Goal: Information Seeking & Learning: Learn about a topic

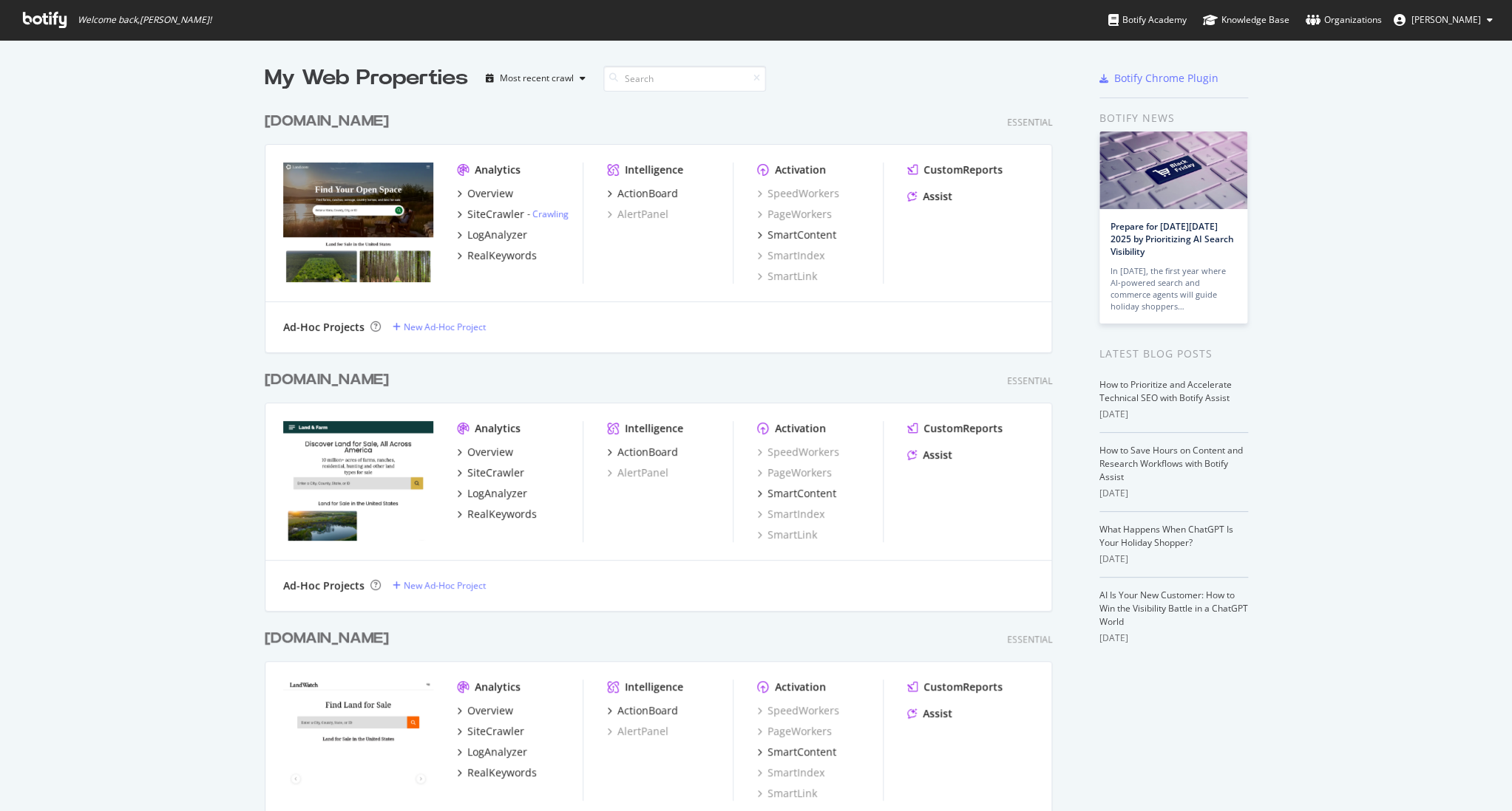
scroll to position [811, 1511]
click at [551, 214] on link "Crawling" at bounding box center [550, 213] width 37 height 12
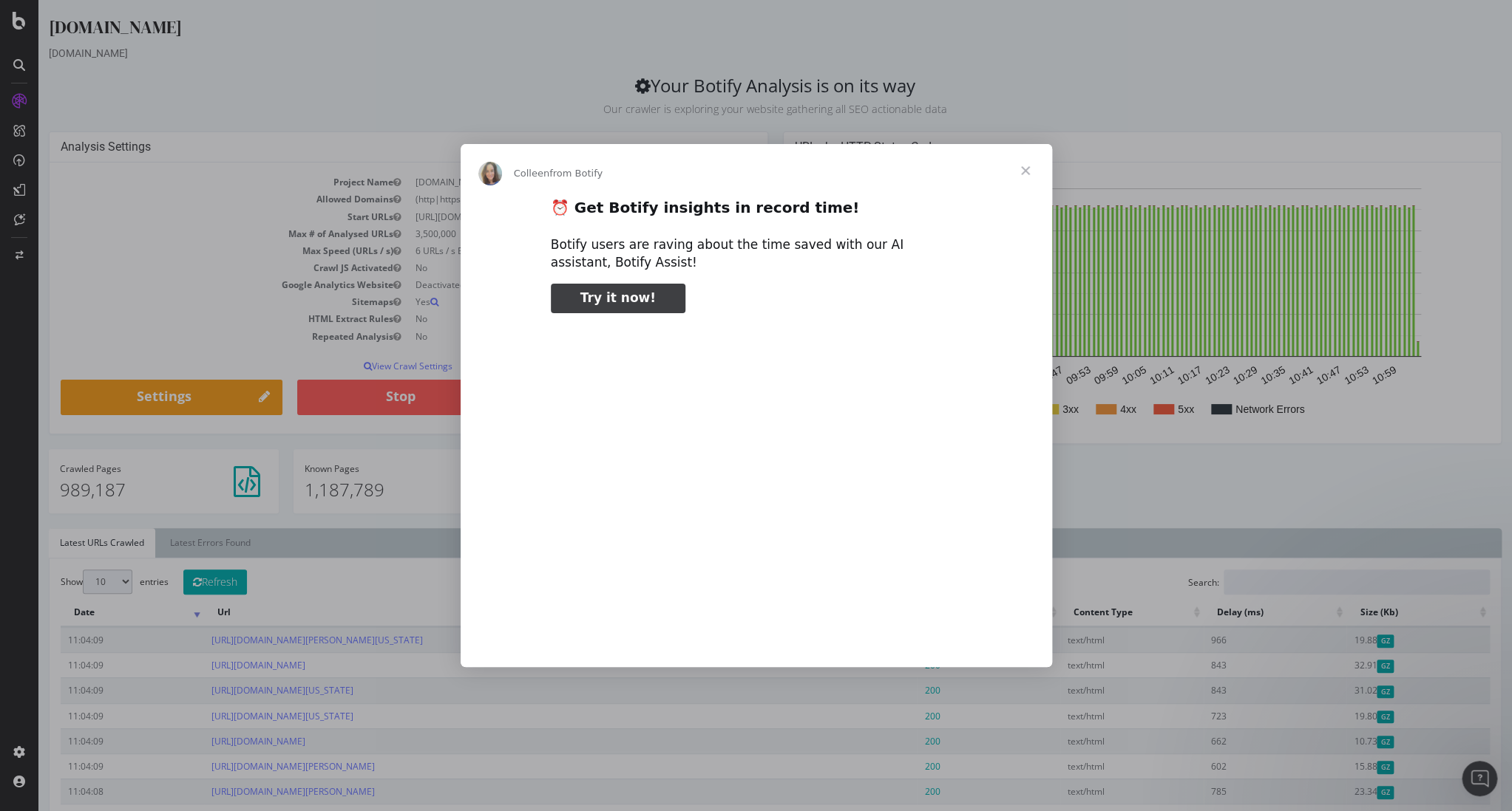
type input "1195179"
click at [1023, 167] on span "Close" at bounding box center [1026, 171] width 54 height 54
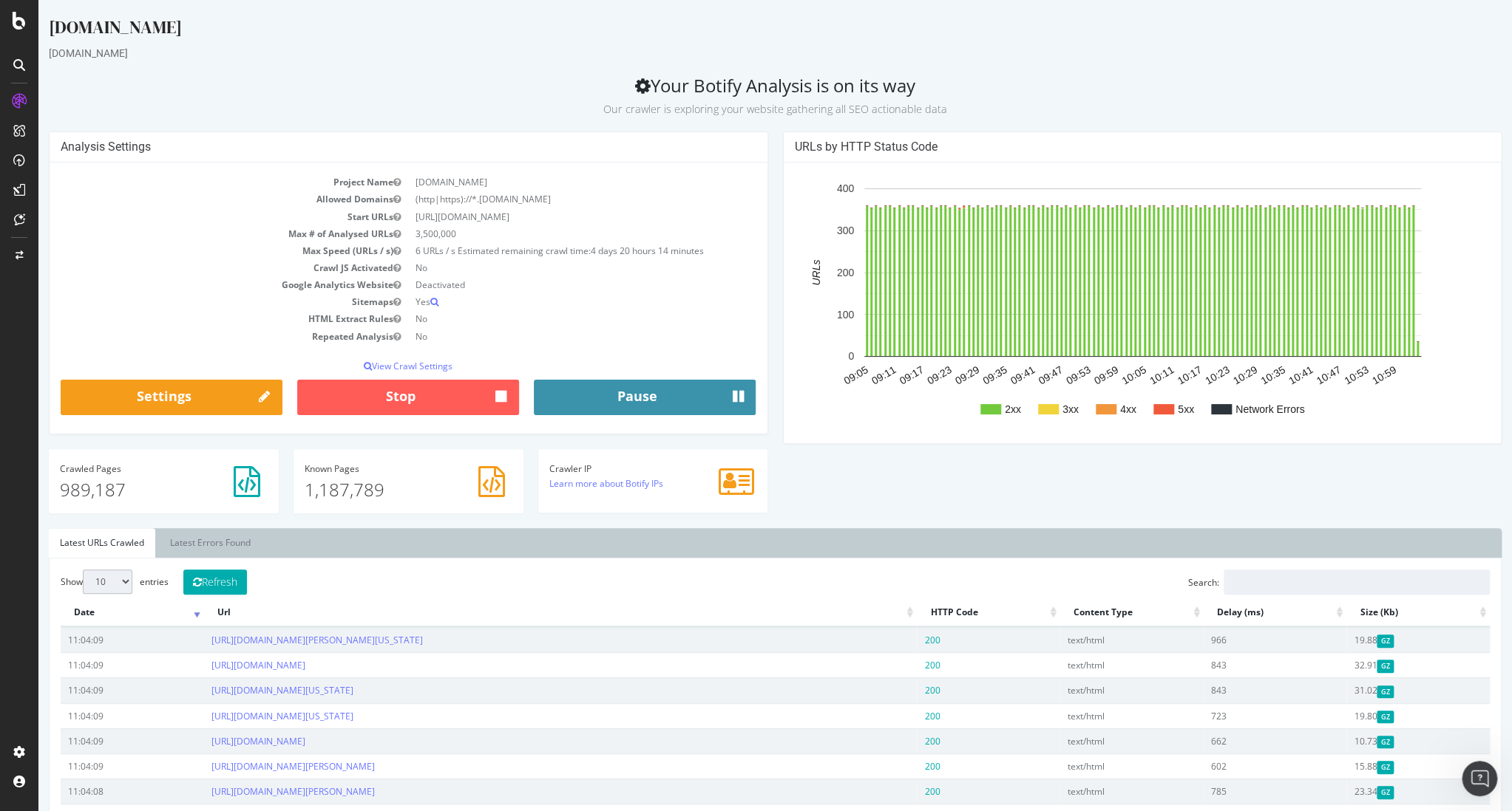
click at [679, 390] on button "Pause" at bounding box center [644, 398] width 222 height 36
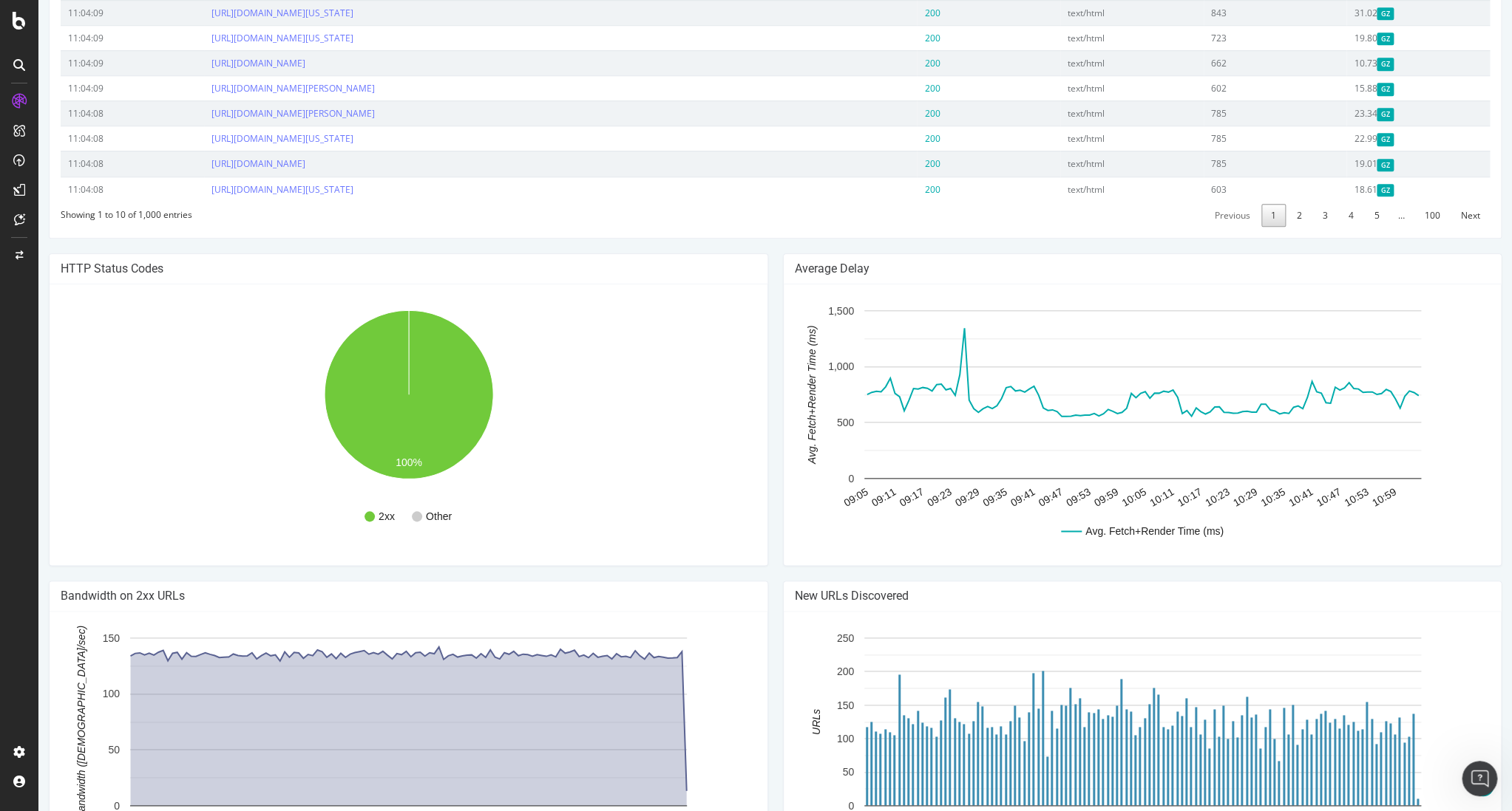
scroll to position [824, 0]
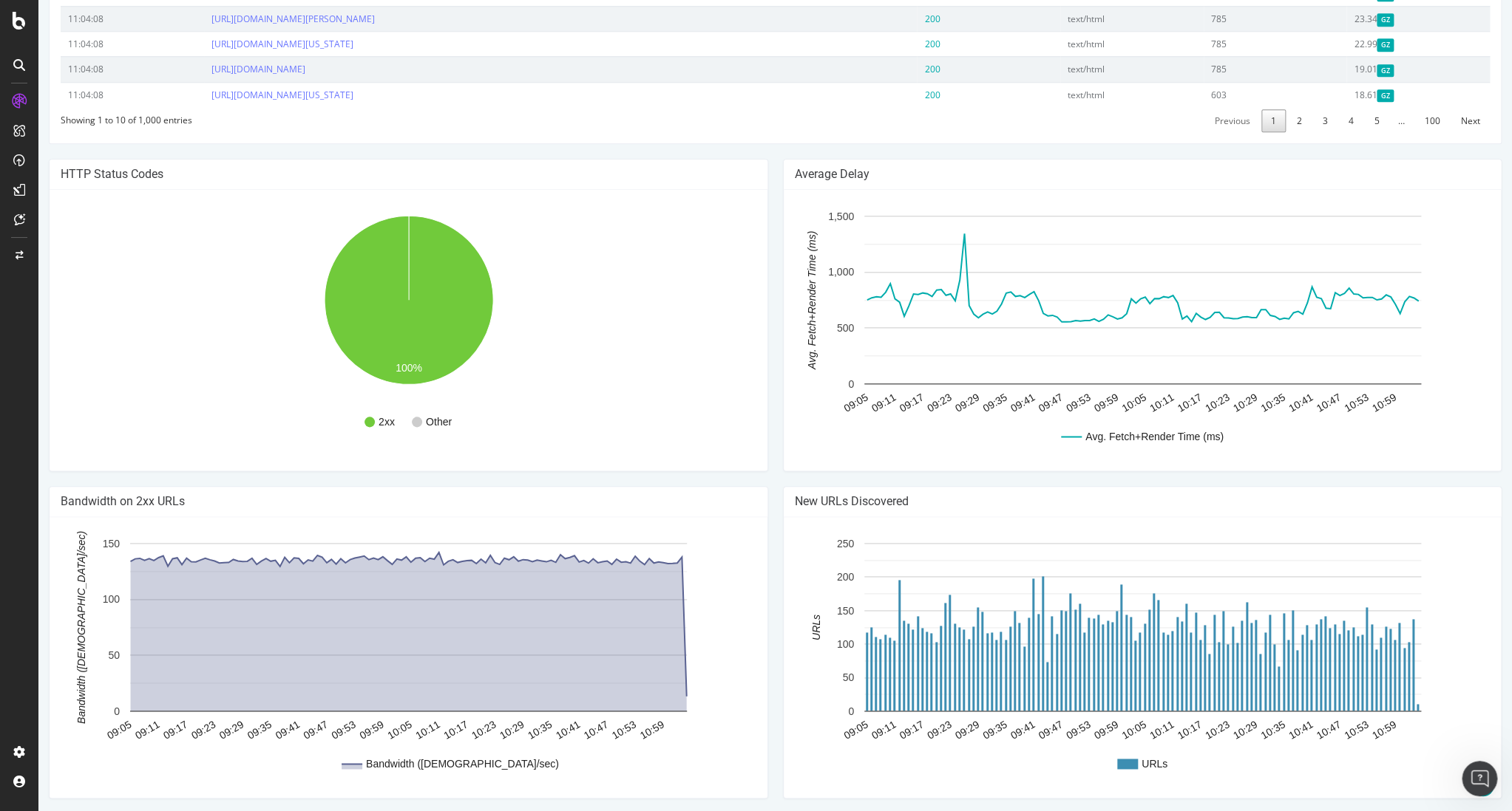
click at [417, 421] on circle "A chart." at bounding box center [417, 421] width 10 height 10
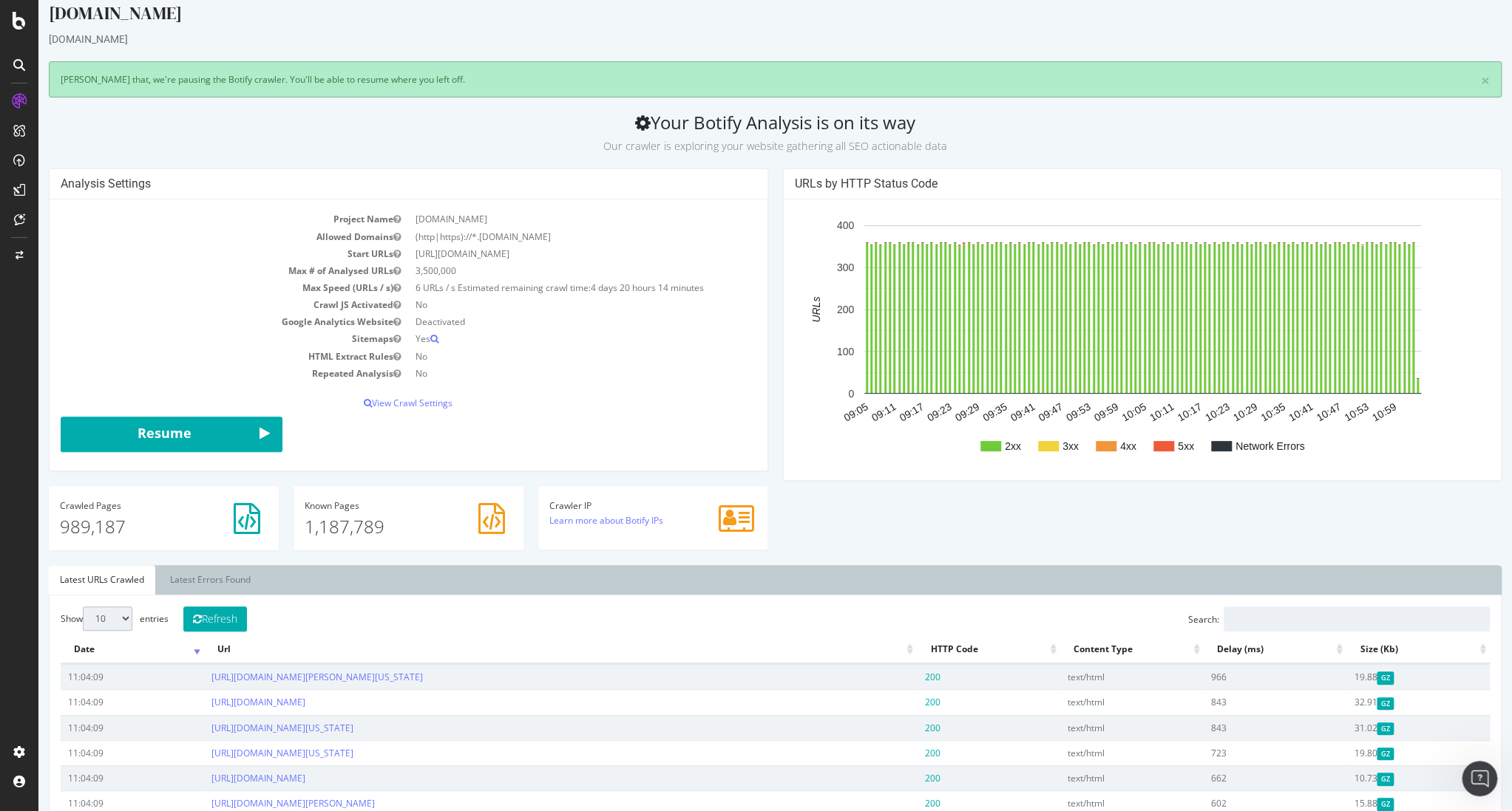
scroll to position [0, 0]
